Goal: Task Accomplishment & Management: Manage account settings

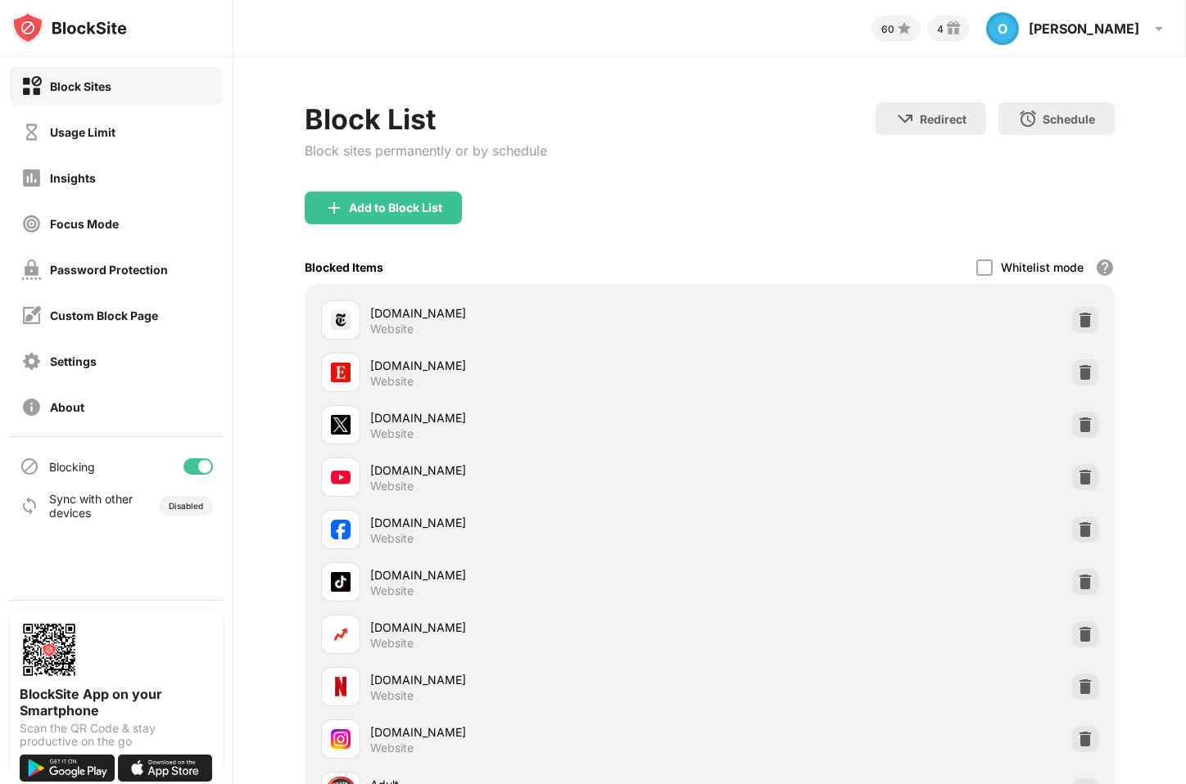
click at [192, 465] on div at bounding box center [197, 467] width 29 height 16
